Goal: Task Accomplishment & Management: Use online tool/utility

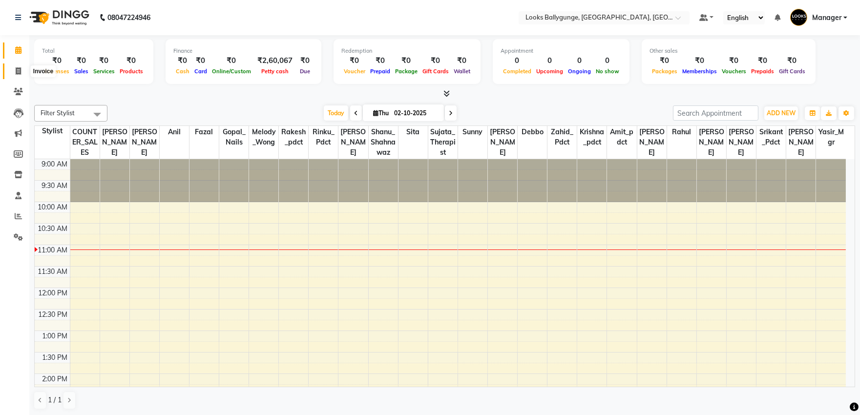
click at [20, 70] on icon at bounding box center [18, 70] width 5 height 7
select select "6477"
select select "service"
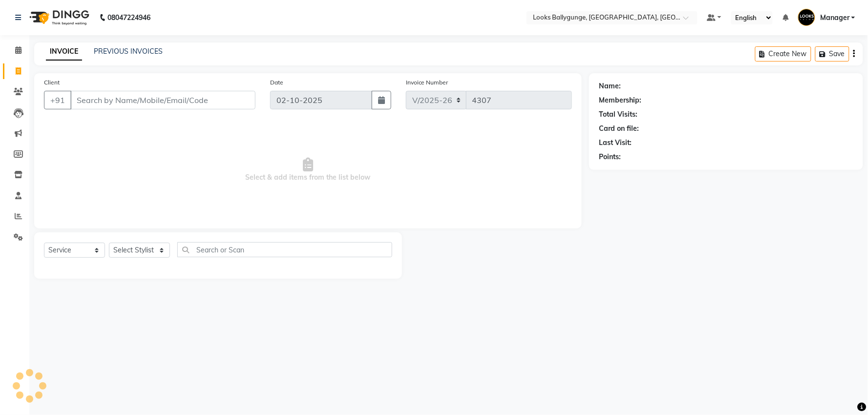
click at [180, 100] on input "Client" at bounding box center [162, 100] width 185 height 19
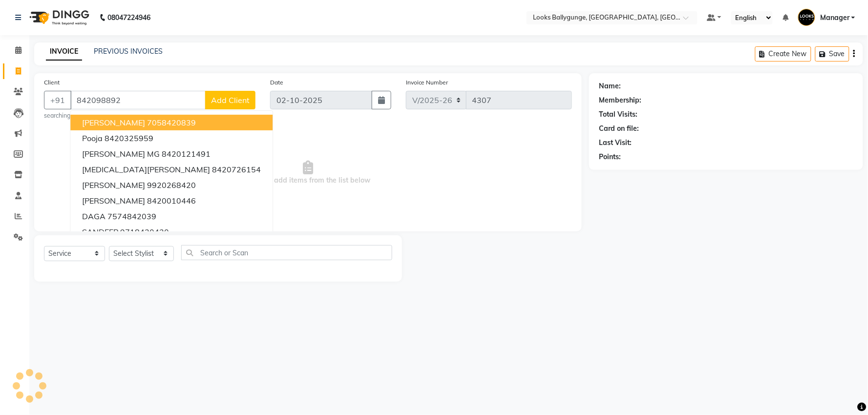
type input "8420988929"
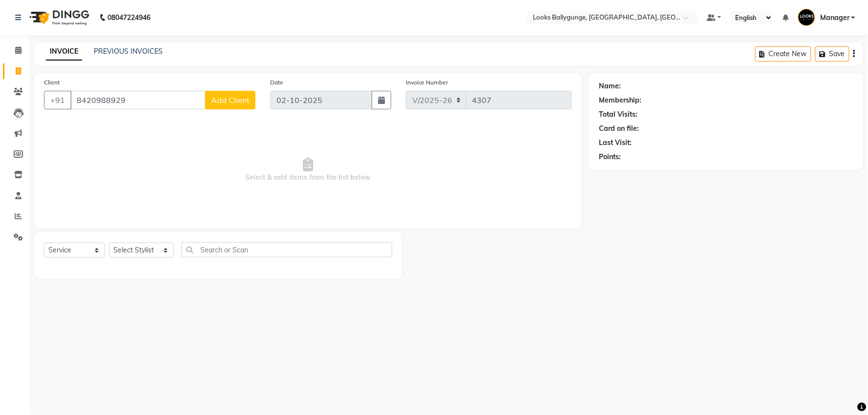
drag, startPoint x: 138, startPoint y: 102, endPoint x: 33, endPoint y: 108, distance: 104.7
click at [33, 108] on div "Client [PHONE_NUMBER] Add Client Date [DATE] Invoice Number V/2025 V/[PHONE_NUM…" at bounding box center [308, 176] width 562 height 206
click at [21, 55] on span at bounding box center [18, 50] width 17 height 11
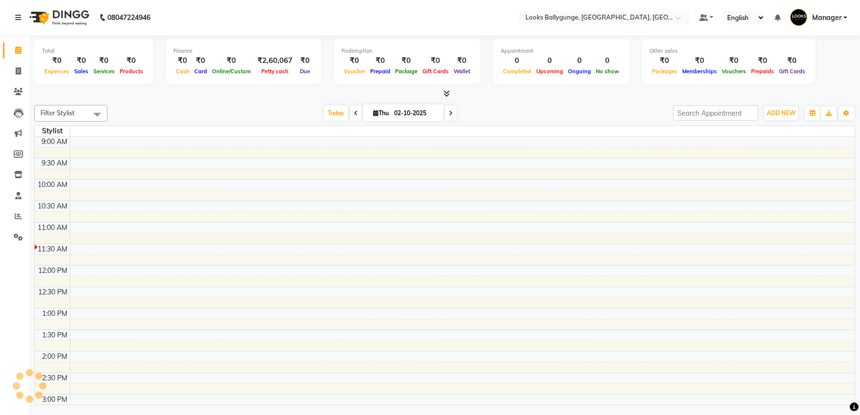
scroll to position [86, 0]
